Goal: Navigation & Orientation: Go to known website

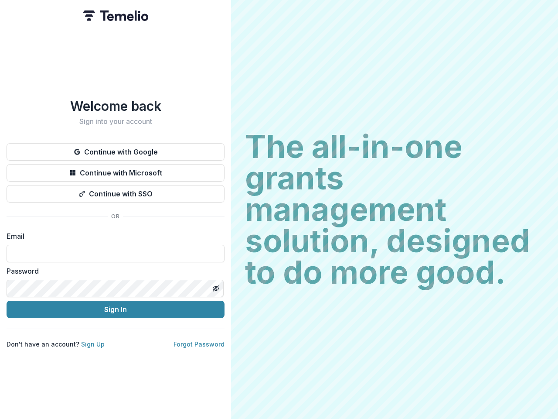
click at [279, 209] on h2 "The all-in-one grants management solution, designed to do more good." at bounding box center [394, 209] width 299 height 157
click at [116, 148] on button "Continue with Google" at bounding box center [116, 151] width 218 height 17
click at [116, 169] on button "Continue with Microsoft" at bounding box center [116, 172] width 218 height 17
click at [116, 190] on button "Continue with SSO" at bounding box center [116, 193] width 218 height 17
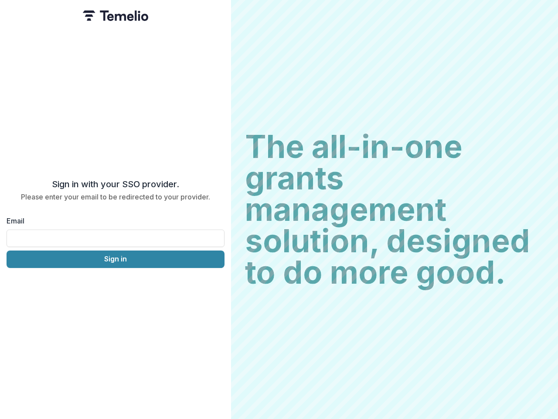
click at [216, 285] on div "Sign in with your SSO provider. Please enter your email to be redirected to you…" at bounding box center [115, 209] width 231 height 419
